Goal: Task Accomplishment & Management: Manage account settings

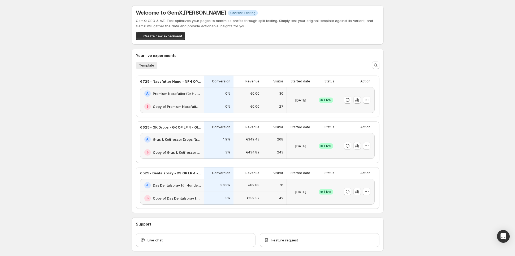
click at [213, 98] on div "0%" at bounding box center [218, 93] width 29 height 13
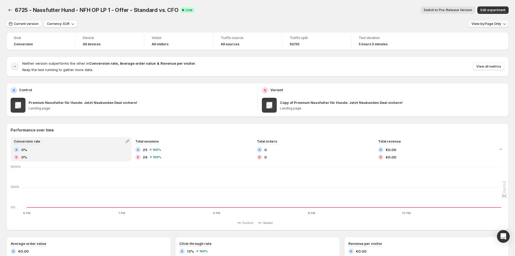
click at [499, 22] on span "View by: Page Only" at bounding box center [486, 24] width 30 height 4
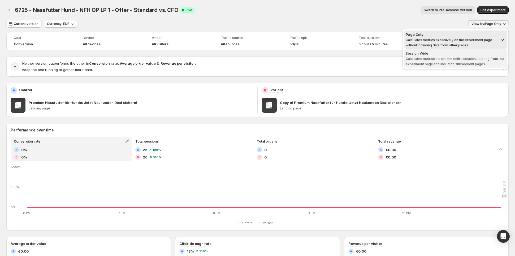
click at [457, 61] on span "Session Wide Calculates metrics across the entire session, starting from the ex…" at bounding box center [455, 59] width 100 height 16
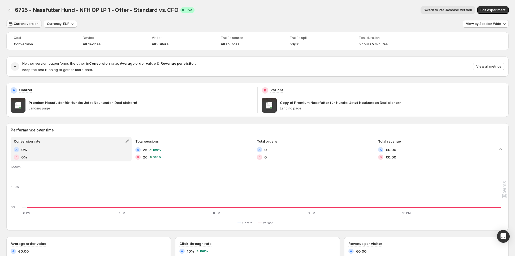
click at [30, 23] on span "Current version" at bounding box center [26, 24] width 25 height 4
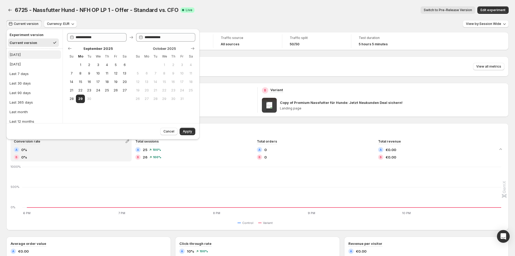
click at [30, 55] on button "Today" at bounding box center [34, 54] width 53 height 8
click at [190, 130] on span "Apply" at bounding box center [187, 131] width 9 height 4
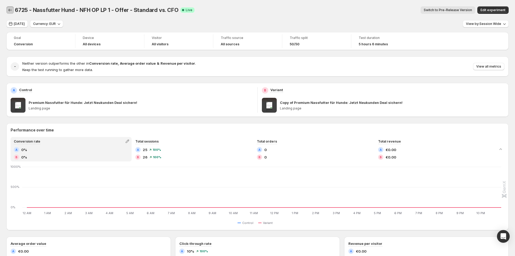
click at [10, 8] on icon "Back" at bounding box center [9, 9] width 5 height 5
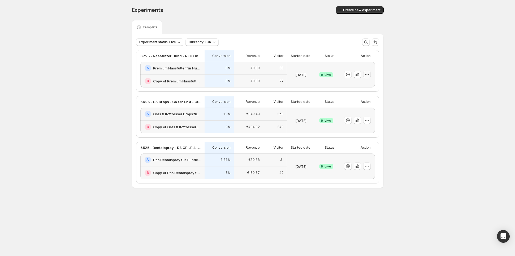
click at [368, 72] on icon "button" at bounding box center [366, 74] width 5 height 5
click at [245, 70] on div "€0.00" at bounding box center [248, 68] width 23 height 6
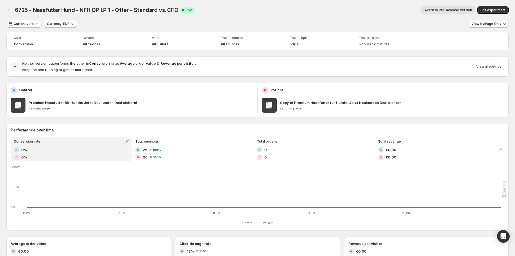
click at [386, 9] on div "Switch to Pre-Release Version" at bounding box center [337, 9] width 276 height 7
click at [389, 8] on div "Switch to Pre-Release Version" at bounding box center [337, 9] width 276 height 7
click at [430, 56] on div "Goal Conversion Device All devices Visitor All visitors Traffic source All sour…" at bounding box center [257, 236] width 502 height 409
click at [12, 8] on icon "Back" at bounding box center [9, 9] width 5 height 5
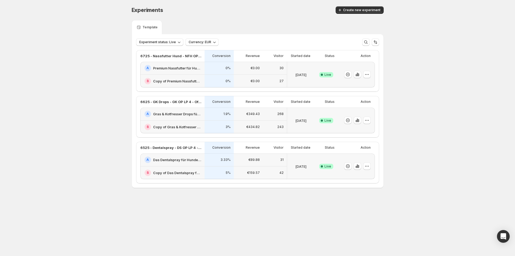
click at [370, 74] on div at bounding box center [356, 75] width 37 height 26
click at [367, 76] on icon "button" at bounding box center [366, 74] width 5 height 5
click at [360, 84] on span "Edit" at bounding box center [371, 85] width 55 height 5
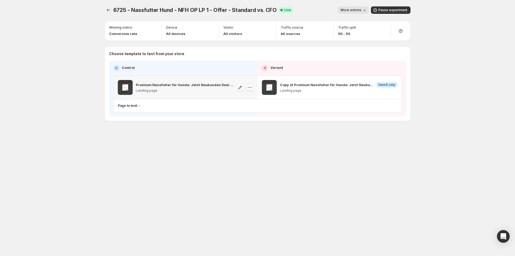
click at [250, 88] on icon "button" at bounding box center [249, 87] width 5 height 5
click at [239, 87] on icon "button" at bounding box center [239, 87] width 5 height 5
click at [111, 11] on icon "Experiments" at bounding box center [108, 9] width 5 height 5
